Goal: Use online tool/utility: Utilize a website feature to perform a specific function

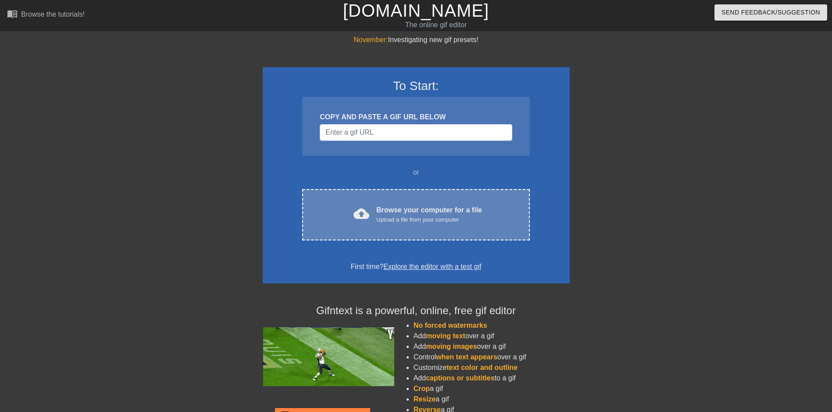
click at [449, 219] on div "Upload a file from your computer" at bounding box center [429, 219] width 106 height 9
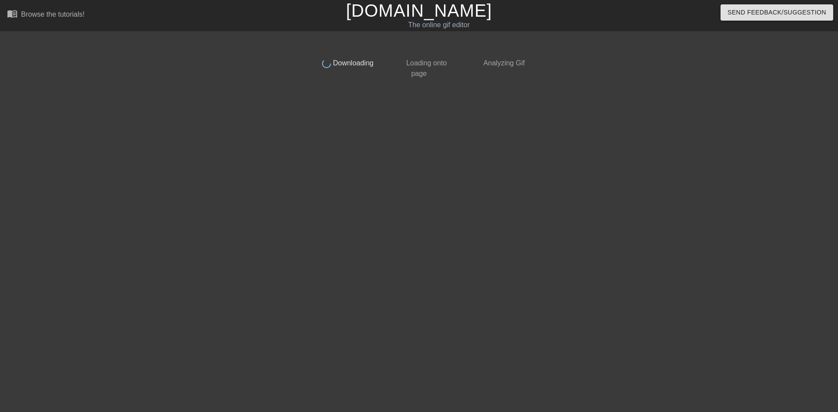
click at [194, 120] on div at bounding box center [233, 166] width 132 height 263
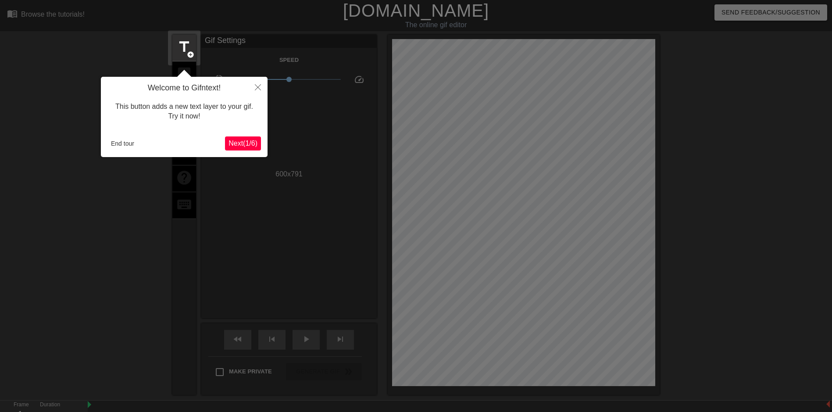
scroll to position [21, 0]
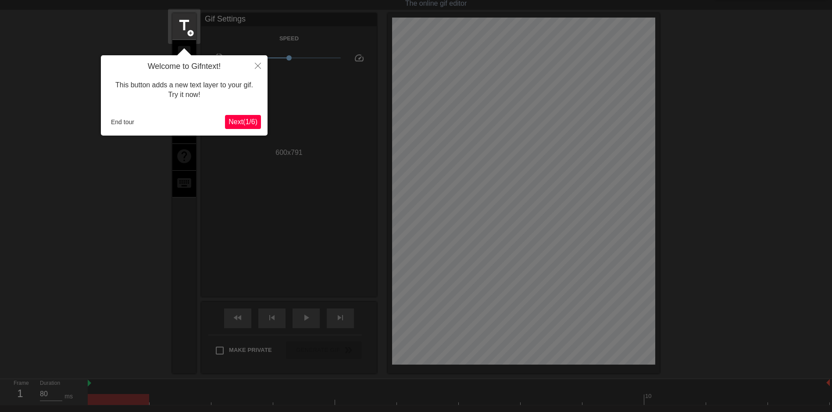
click at [243, 121] on span "Next ( 1 / 6 )" at bounding box center [242, 121] width 29 height 7
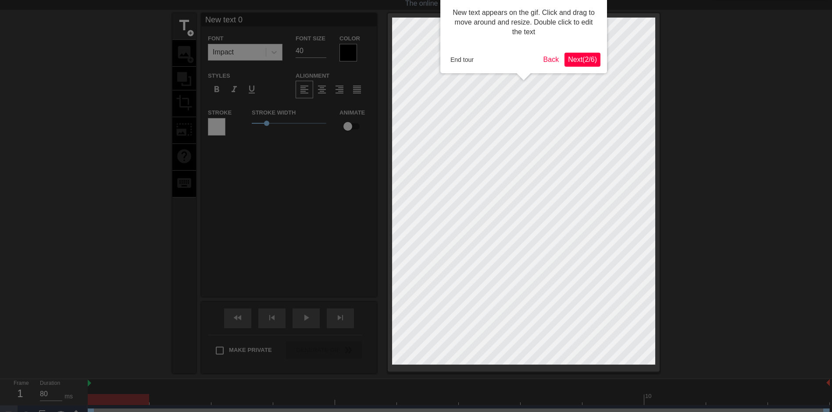
scroll to position [0, 0]
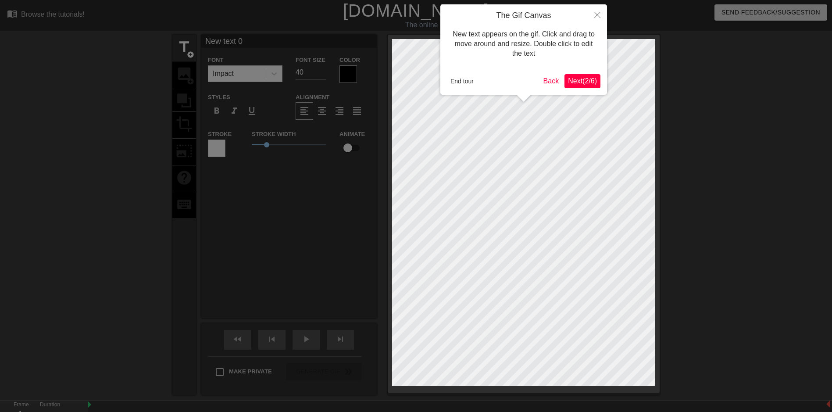
click at [590, 83] on span "Next ( 2 / 6 )" at bounding box center [582, 80] width 29 height 7
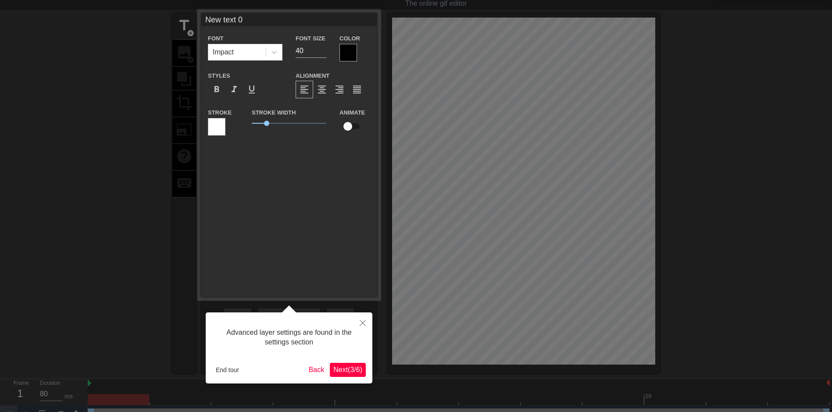
click at [356, 367] on span "Next ( 3 / 6 )" at bounding box center [347, 369] width 29 height 7
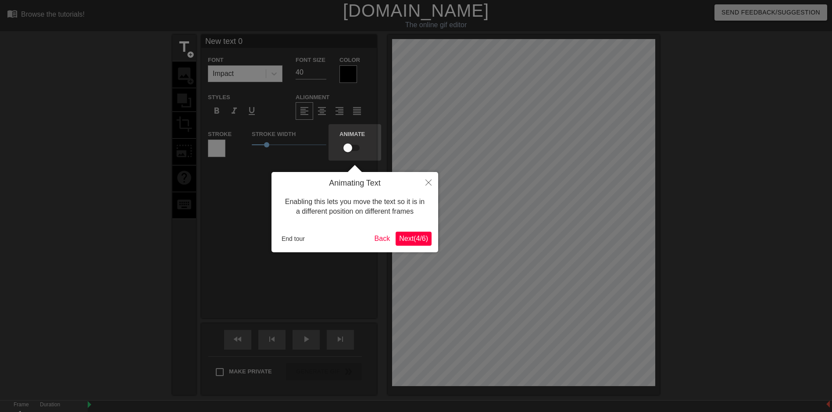
click at [418, 242] on span "Next ( 4 / 6 )" at bounding box center [413, 238] width 29 height 7
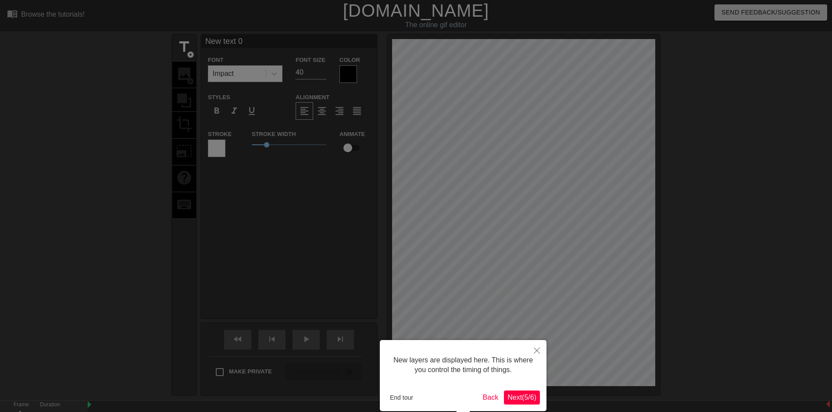
scroll to position [43, 0]
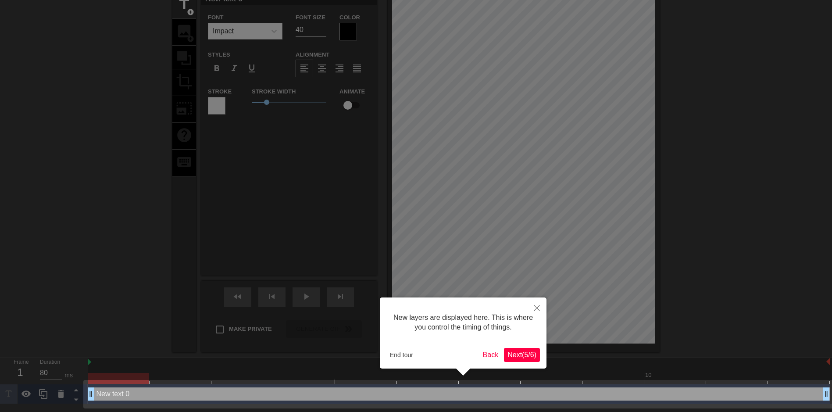
click at [519, 352] on span "Next ( 5 / 6 )" at bounding box center [521, 354] width 29 height 7
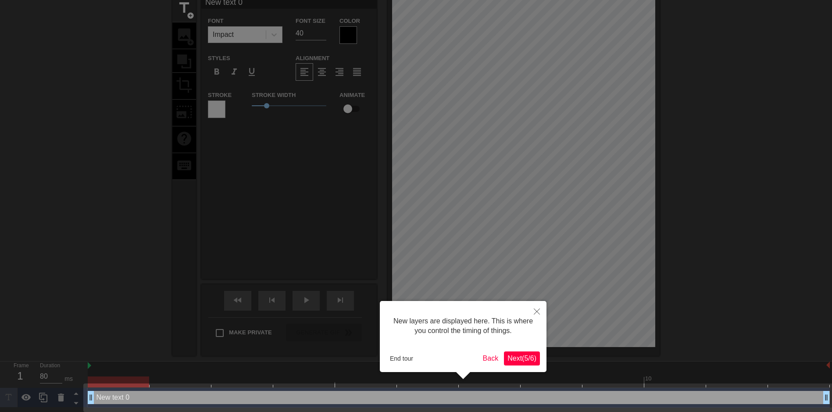
scroll to position [0, 0]
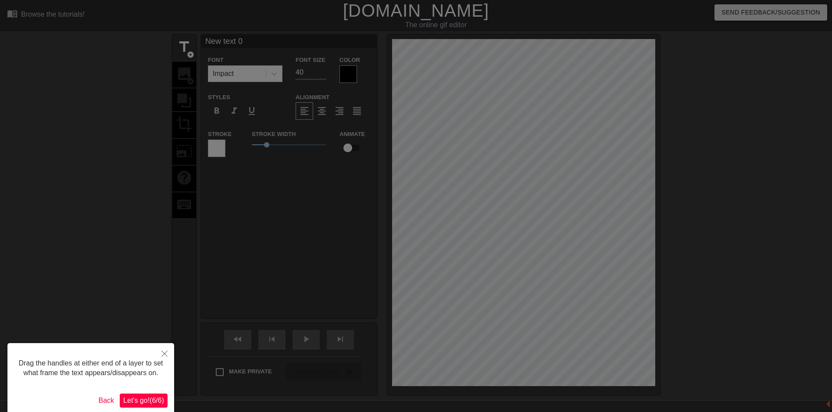
click at [169, 398] on div "Drag the handles at either end of a layer to set what frame the text appears/di…" at bounding box center [90, 378] width 167 height 71
click at [158, 396] on span "Let's go! ( 6 / 6 )" at bounding box center [143, 399] width 41 height 7
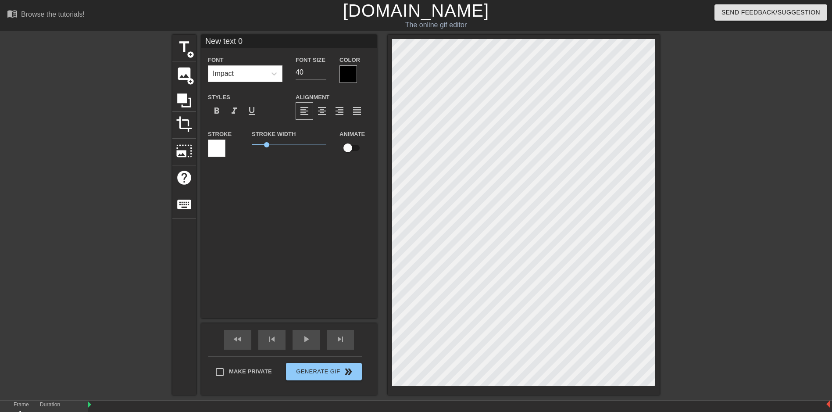
scroll to position [1, 1]
type input "New txt 0"
type textarea "New txt 0"
type input "New xt 0"
type textarea "New xt 0"
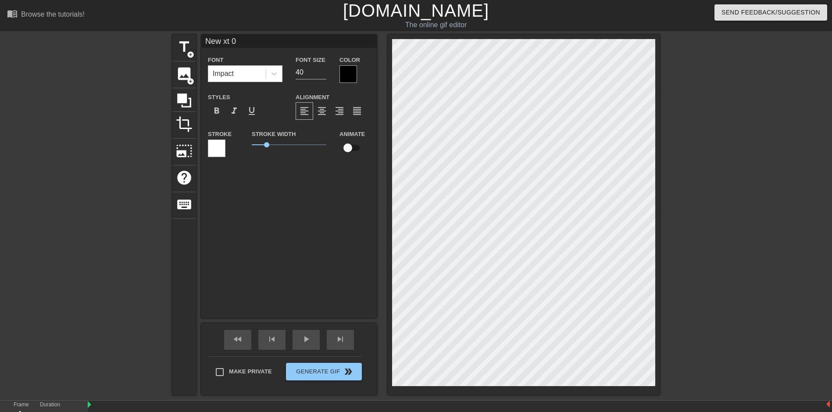
type input "Newxt 0"
type textarea "Newxt 0"
type input "Next 0"
type textarea "Next 0"
type input "Nxt 0"
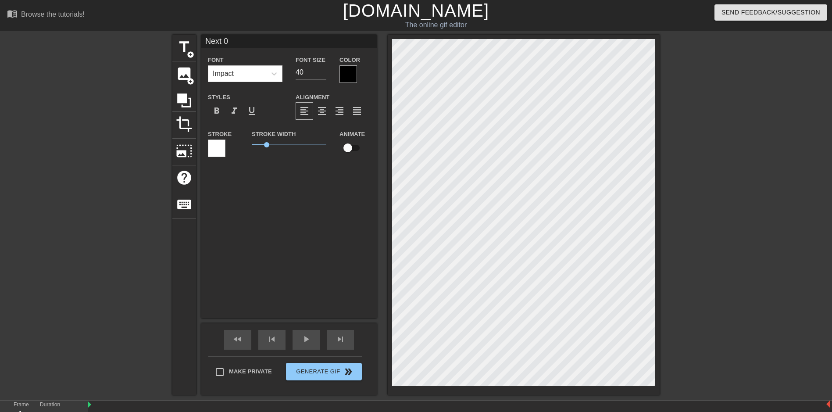
type textarea "Nxt 0"
type input "NGxt 0"
type textarea "NGxt 0"
type input "NGoxt 0"
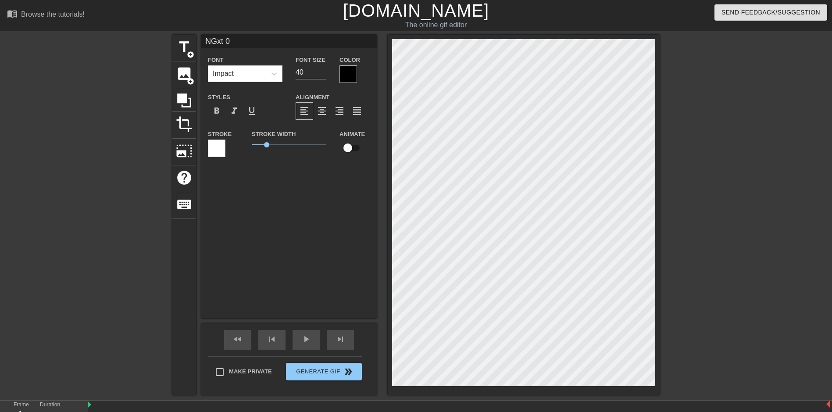
type textarea "NGoxt 0"
type input "NGooxt 0"
type textarea "NGooxt 0"
type input "NGoodxt 0"
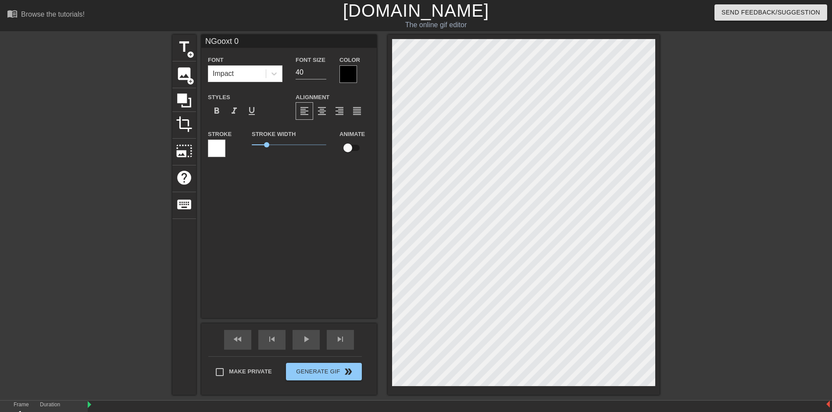
type textarea "NGoodxt 0"
type input "Goodxt 0"
type textarea "Goodxt 0"
type input "Goodt 0"
type textarea "Goodt 0"
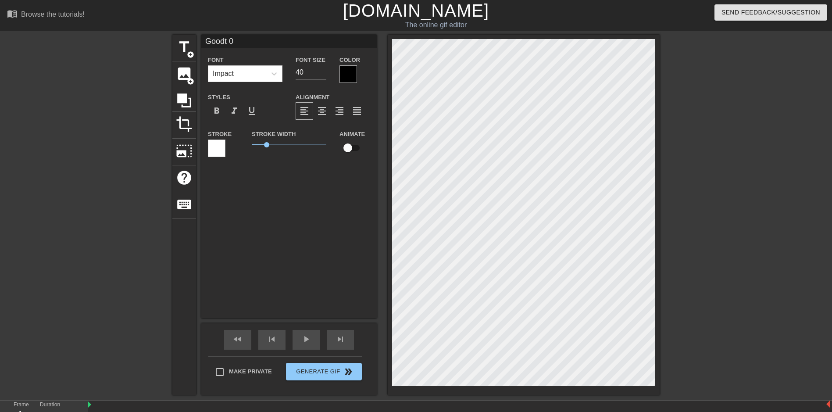
type input "Good 0"
type textarea "Good 0"
type input "Good0"
type textarea "Good0"
type input "Good"
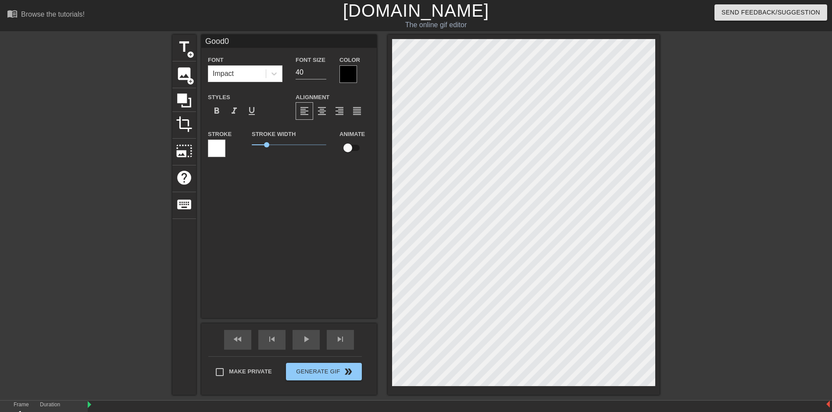
type textarea "Good"
type input "Good"
type textarea "Good"
type input "GoodM"
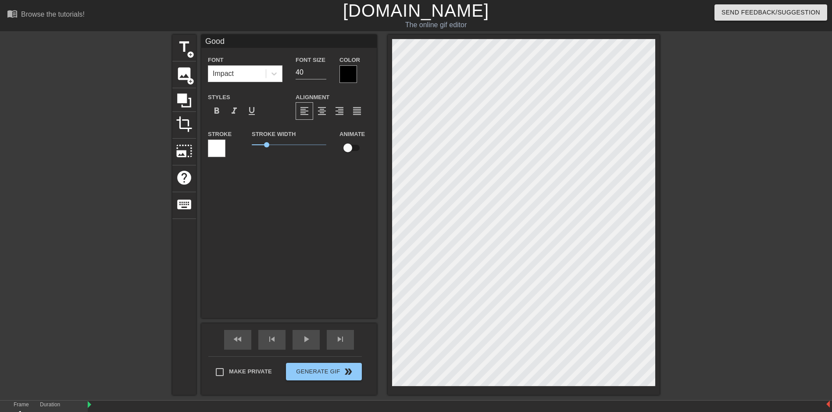
type textarea "Good M"
type input "GoodMo"
type textarea "Good Mo"
type input "GoodMor"
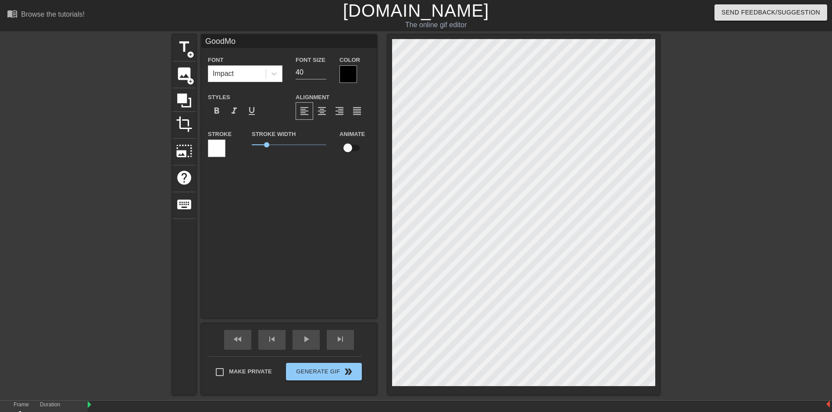
type textarea "Good Mor"
type input "GoodMorn"
type textarea "Good Morn"
type input "GoodMorni"
type textarea "Good Morni"
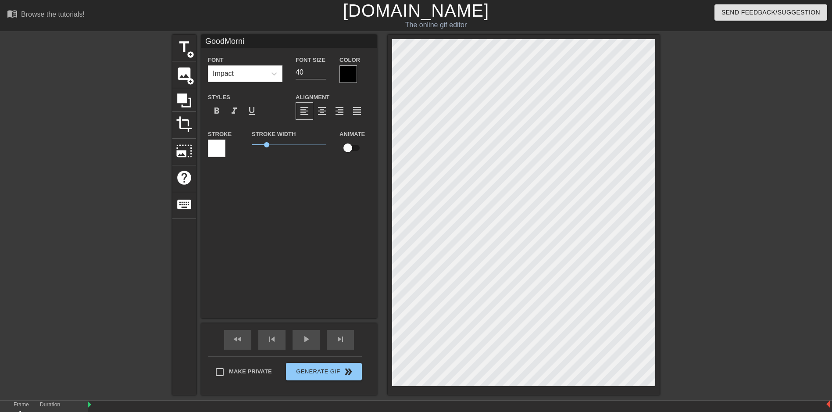
type input "GoodMornin"
type textarea "Good Mornin"
type input "GoodMorning"
type textarea "Good Morning"
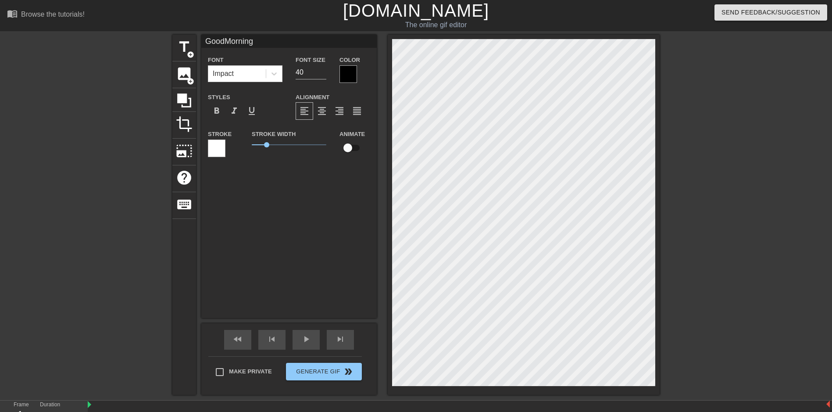
type input "GoodMorning"
type textarea "Good Morning"
type input "GoodMorning"
type textarea "Good Morning"
type input "GoodMorning"
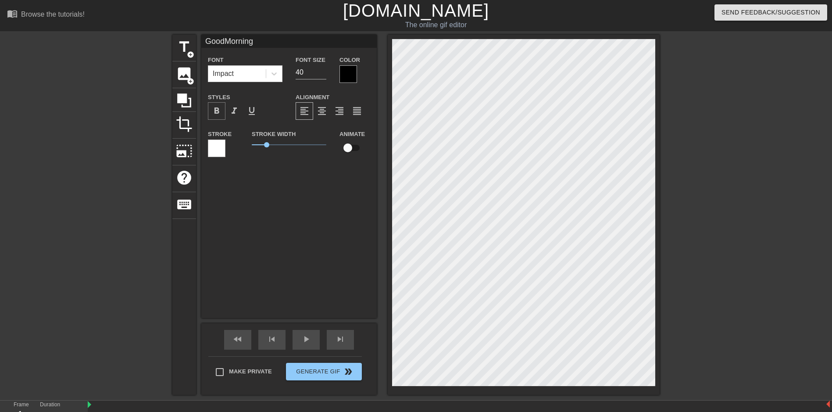
type textarea "Good Morning"
click at [219, 110] on span "format_bold" at bounding box center [216, 111] width 11 height 11
click at [237, 111] on span "format_italic" at bounding box center [234, 111] width 11 height 11
click at [249, 111] on span "format_underline" at bounding box center [251, 111] width 11 height 11
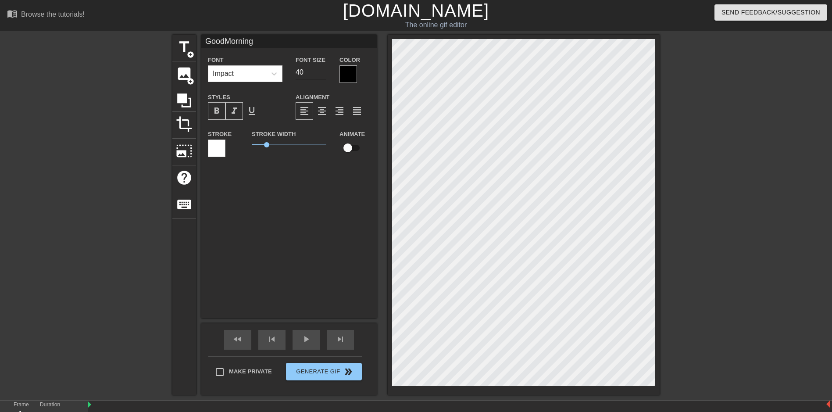
type input "GoodMorning"
type input "41"
click at [323, 68] on input "41" at bounding box center [311, 72] width 31 height 14
type input "GoodMorning"
type input "42"
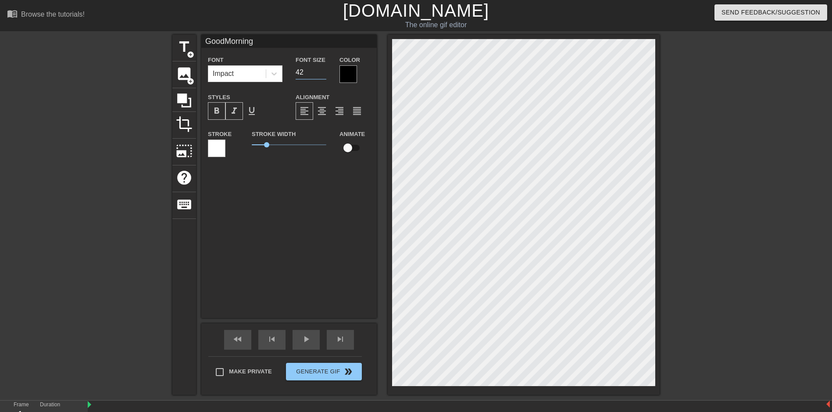
click at [323, 68] on input "42" at bounding box center [311, 72] width 31 height 14
type input "GoodMorning"
type input "43"
click at [323, 68] on input "43" at bounding box center [311, 72] width 31 height 14
type input "GoodMorning"
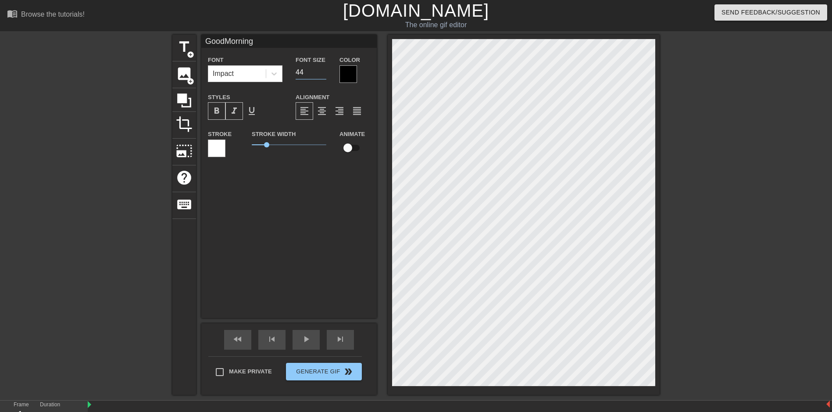
type input "44"
click at [323, 68] on input "44" at bounding box center [311, 72] width 31 height 14
type input "GoodMorning"
type input "45"
click at [323, 68] on input "45" at bounding box center [311, 72] width 31 height 14
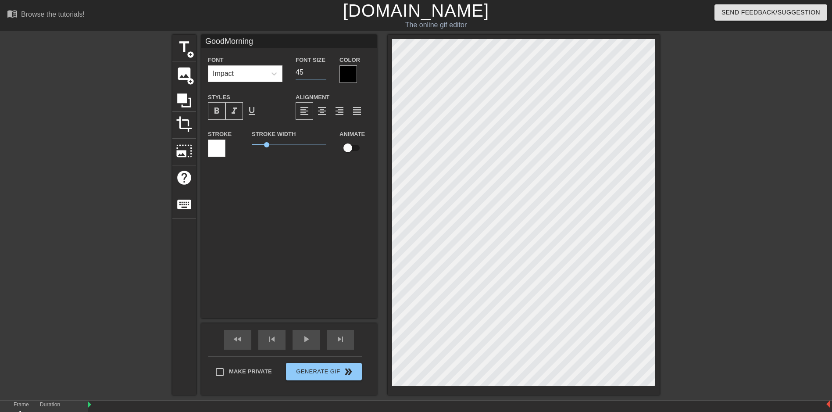
type input "GoodMorning"
type input "46"
click at [323, 68] on input "46" at bounding box center [311, 72] width 31 height 14
type input "GoodMorning"
type input "47"
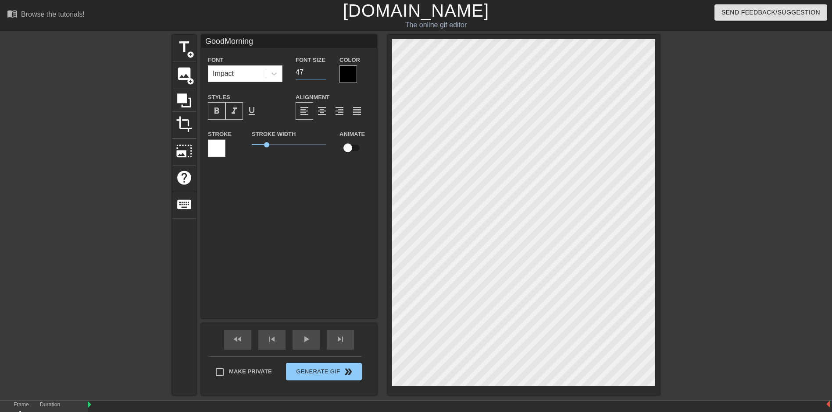
click at [323, 68] on input "47" at bounding box center [311, 72] width 31 height 14
type input "GoodMorning"
type input "48"
click at [323, 68] on input "48" at bounding box center [311, 72] width 31 height 14
type input "GoodMorning"
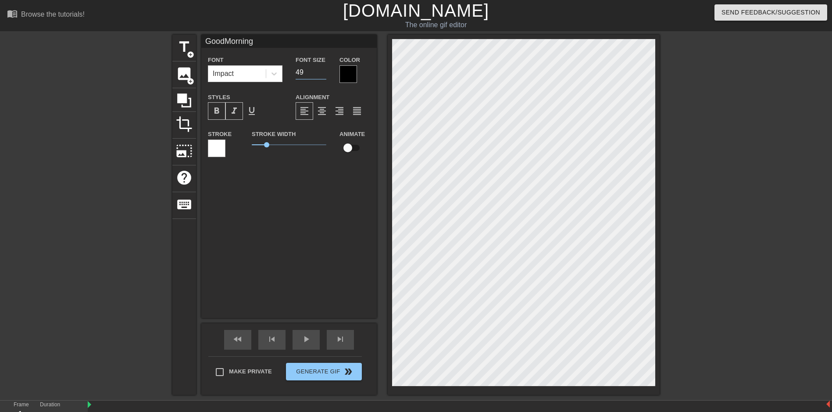
type input "49"
click at [323, 68] on input "49" at bounding box center [311, 72] width 31 height 14
click at [346, 371] on span "double_arrow" at bounding box center [348, 371] width 11 height 11
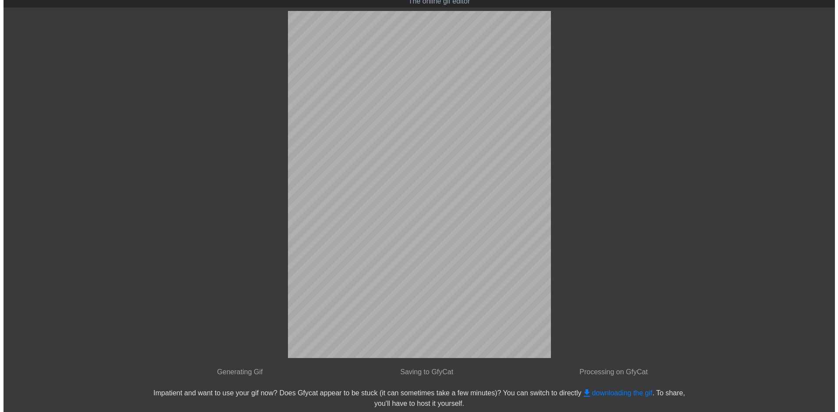
scroll to position [0, 0]
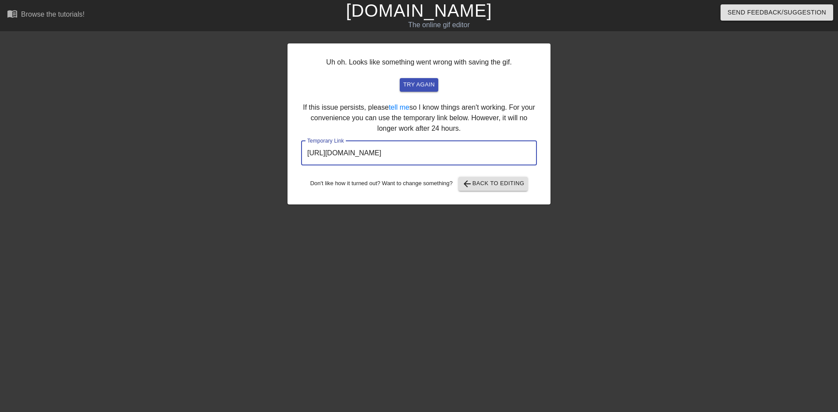
click at [510, 160] on input "[URL][DOMAIN_NAME]" at bounding box center [419, 153] width 236 height 25
drag, startPoint x: 498, startPoint y: 149, endPoint x: 294, endPoint y: 157, distance: 204.5
click at [294, 157] on div "Uh oh. Looks like something went wrong with saving the gif. try again If this i…" at bounding box center [419, 123] width 263 height 161
drag, startPoint x: 294, startPoint y: 157, endPoint x: 319, endPoint y: 157, distance: 25.4
